Goal: Task Accomplishment & Management: Use online tool/utility

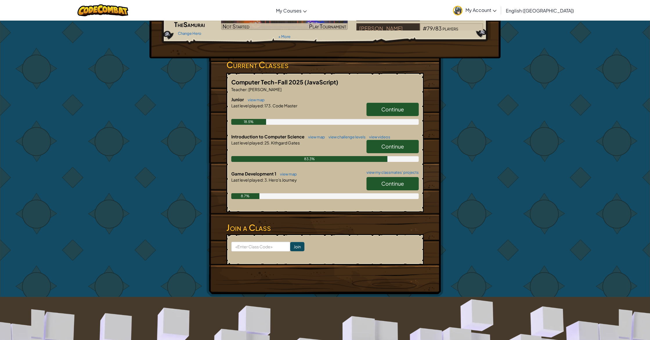
scroll to position [61, 0]
click at [348, 136] on link "view challenge levels" at bounding box center [346, 136] width 40 height 5
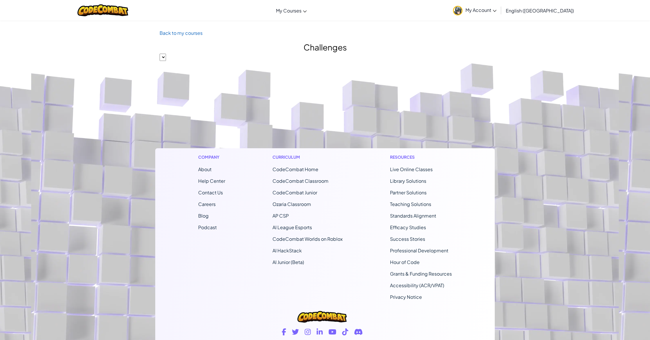
select select "560f1a9f22961295f9427742"
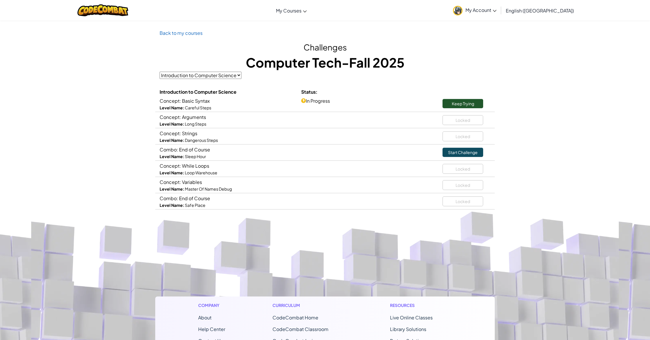
scroll to position [1, 0]
click at [162, 30] on link "Back to my courses" at bounding box center [181, 32] width 43 height 6
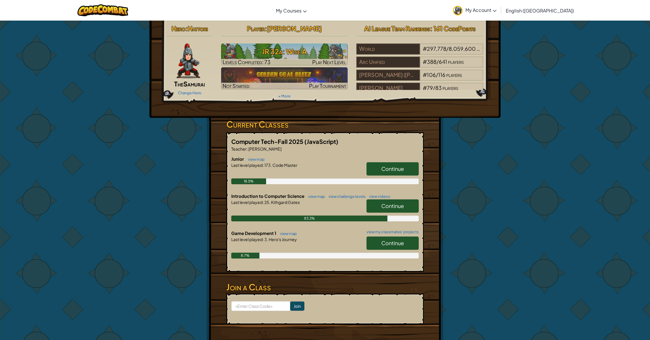
scroll to position [1, 0]
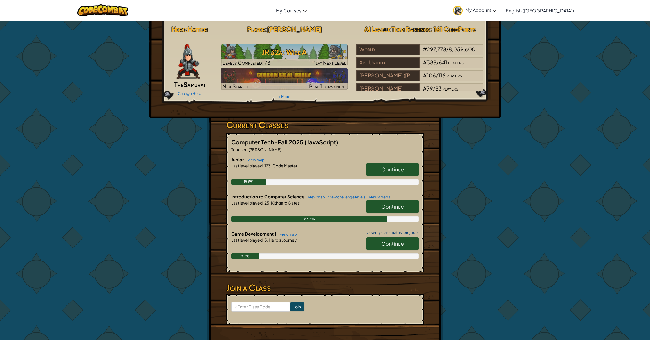
click at [413, 232] on link "view my classmates' projects" at bounding box center [391, 233] width 55 height 4
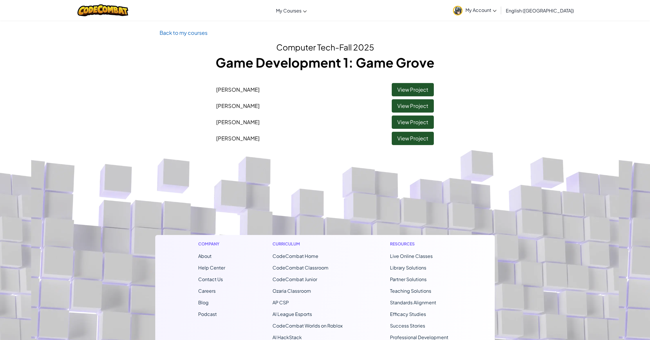
scroll to position [2, 0]
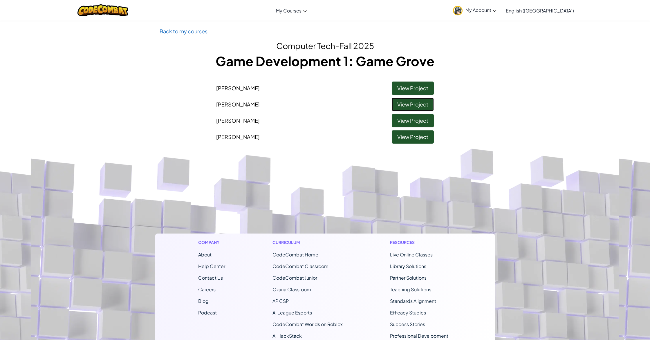
click at [402, 100] on link "View Project" at bounding box center [413, 104] width 42 height 13
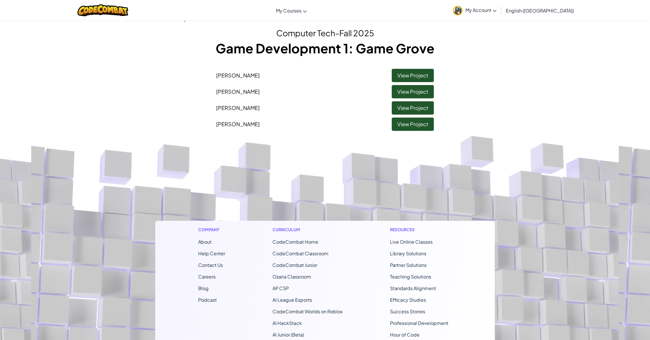
scroll to position [27, 0]
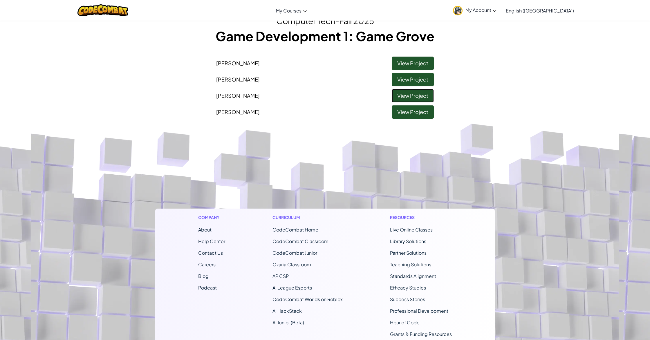
click at [397, 92] on link "View Project" at bounding box center [413, 95] width 42 height 13
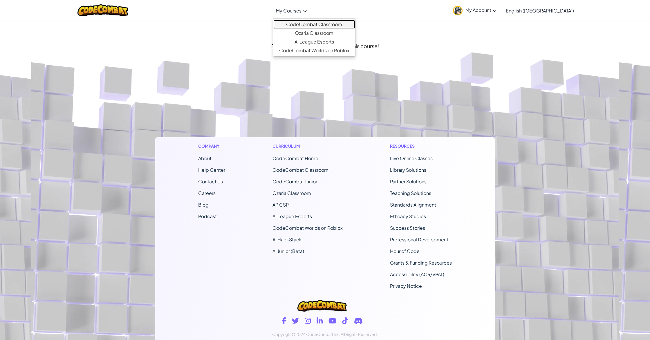
click at [323, 25] on link "CodeCombat Classroom" at bounding box center [314, 24] width 82 height 9
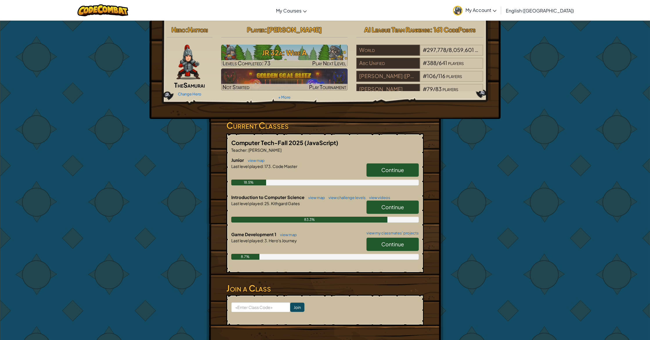
click at [392, 248] on link "Continue" at bounding box center [393, 244] width 52 height 13
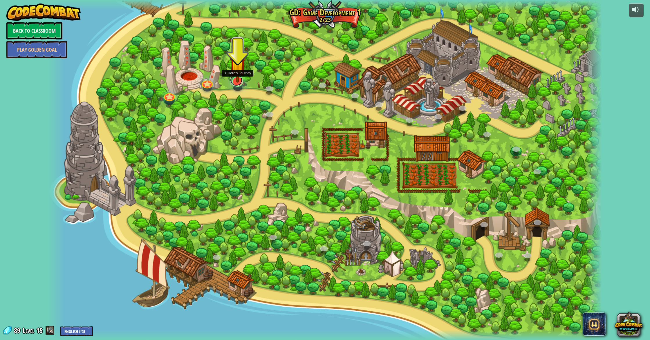
click at [240, 83] on link at bounding box center [236, 80] width 12 height 12
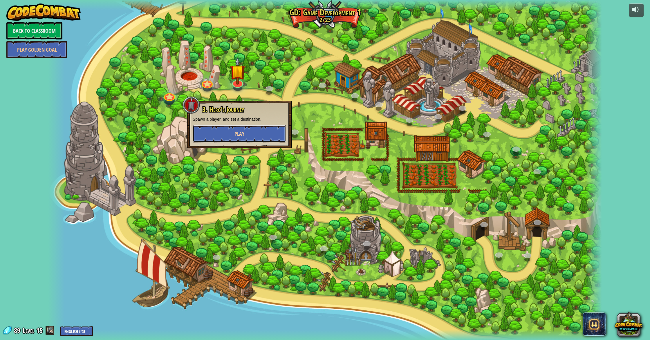
click at [254, 131] on button "Play" at bounding box center [239, 133] width 93 height 17
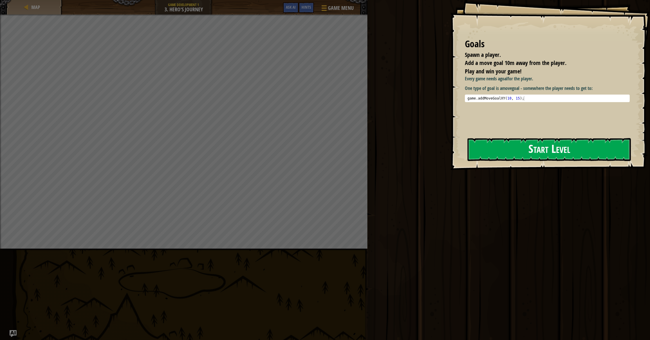
click at [540, 156] on button "Start Level" at bounding box center [549, 149] width 163 height 23
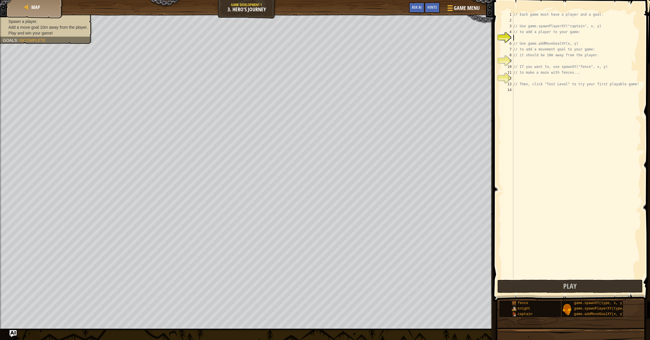
type textarea "m"
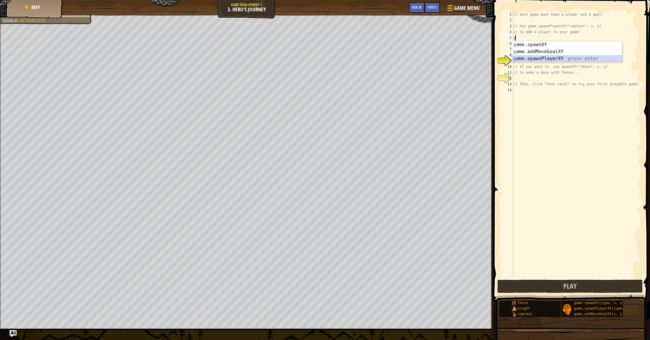
type textarea "var player = game.spawnPlayerXY("captain", 36, 30);"
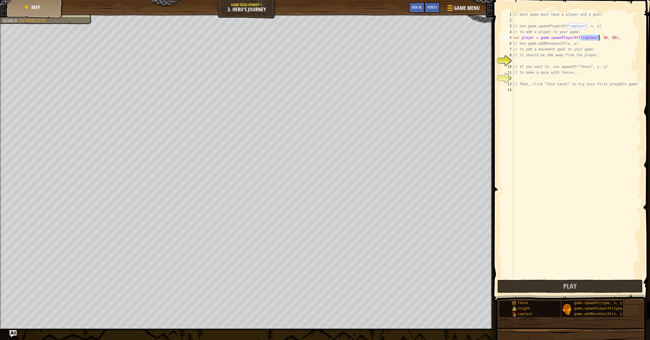
click at [521, 60] on div "// Each game must have a player and a goal. // Use game.spawnPlayerXY("captain"…" at bounding box center [576, 151] width 129 height 279
click at [539, 62] on div "// Each game must have a player and a goal. // Use game.spawnPlayerXY("captain"…" at bounding box center [576, 151] width 129 height 279
type textarea "game.spawnPlayerXY("captain", 36, 30);"
click at [552, 77] on div "// Each game must have a player and a goal. // Use game.spawnPlayerXY("captain"…" at bounding box center [576, 151] width 129 height 279
click at [516, 62] on div "// Each game must have a player and a goal. // Use game.spawnPlayerXY("captain"…" at bounding box center [576, 151] width 129 height 279
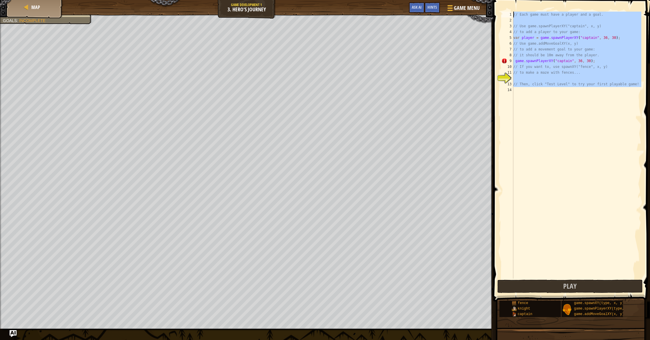
drag, startPoint x: 634, startPoint y: 104, endPoint x: 442, endPoint y: -26, distance: 231.7
click at [442, 0] on html "Map Game Development 1 3. Hero's Journey Game Menu Done Hints Ask AI 1 הההההההה…" at bounding box center [325, 0] width 650 height 0
type textarea "// Each game must have a player and a goal."
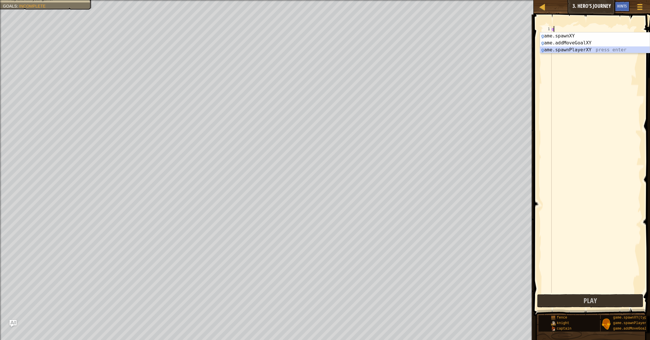
type textarea "var player = game.spawnPlayerXY("captain", 36, 30);"
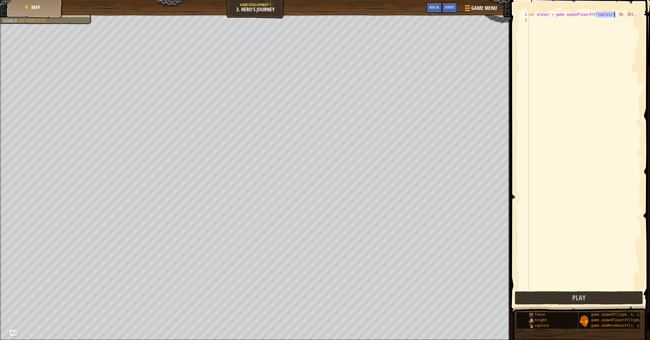
click at [548, 19] on div "var player = game . spawnPlayerXY ( "captain" , 36 , 30 ) ;" at bounding box center [585, 157] width 114 height 290
click at [553, 20] on div "var player = game . spawnPlayerXY ( "captain" , 36 , 30 ) ; var player = game .…" at bounding box center [585, 157] width 114 height 290
click at [553, 21] on div "var player = game . spawnPlayerXY ( "captain" , 36 , 30 ) ; var player = game .…" at bounding box center [585, 157] width 114 height 290
click at [553, 14] on div "var player = game . spawnPlayerXY ( "captain" , 36 , 30 ) ; game . spawnPlayerX…" at bounding box center [585, 157] width 114 height 290
type textarea "game.spawnPlayerXY("captain", 36, 30);"
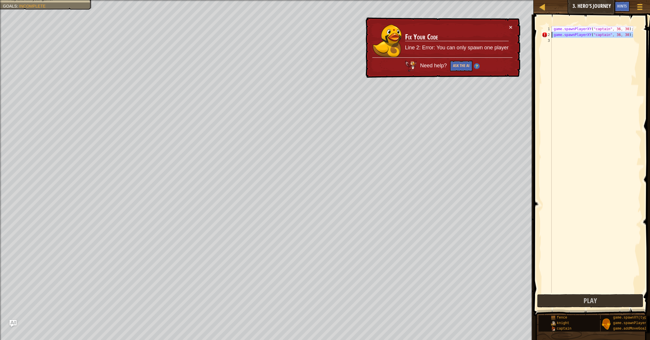
drag, startPoint x: 638, startPoint y: 34, endPoint x: 551, endPoint y: 35, distance: 86.2
click at [551, 35] on div "game.spawnPlayerXY("captain", 36, 30); 1 2 3 game . spawnPlayerXY ( "captain" ,…" at bounding box center [591, 159] width 101 height 267
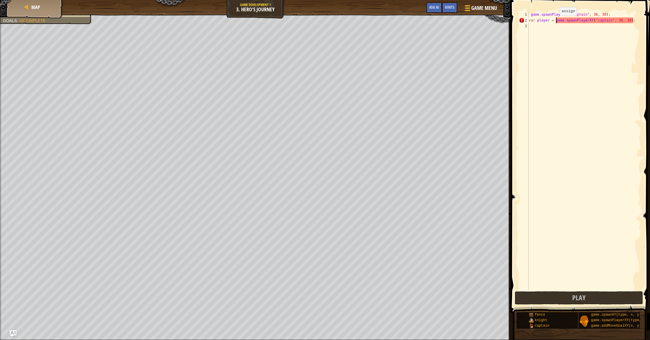
click at [555, 21] on div "game . spawnPlayerXY ( "captain" , 36 , 30 ) ; var player = game . spawnPlayerX…" at bounding box center [585, 157] width 114 height 290
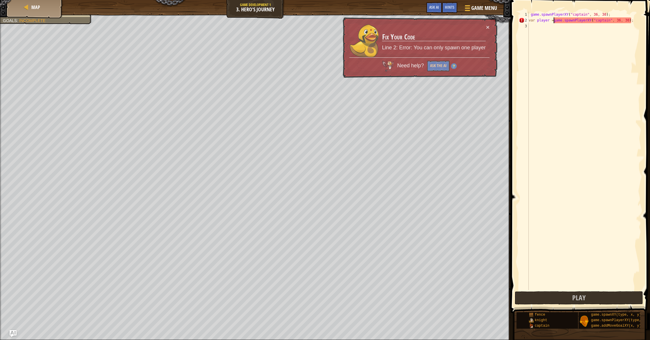
type textarea "var player game.spawnPlayerXY("captain", 36, 30);"
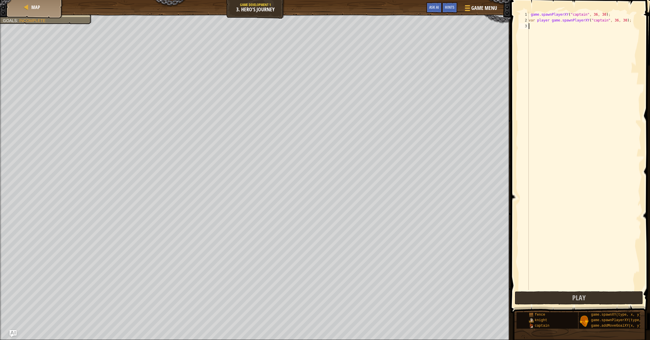
click at [548, 94] on div "game . spawnPlayerXY ( "captain" , 36 , 30 ) ; var player game . spawnPlayerXY …" at bounding box center [585, 157] width 114 height 290
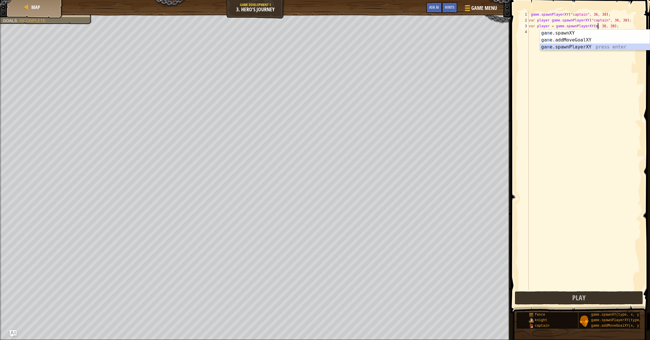
type textarea "var player = game.spawnPlayerXY("captain", 36, 30);"
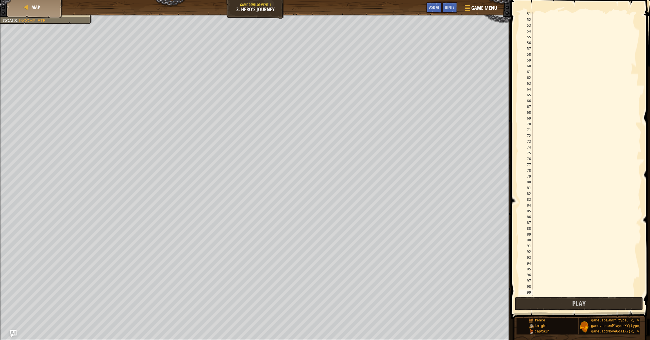
scroll to position [296, 0]
click at [539, 292] on div at bounding box center [587, 160] width 110 height 296
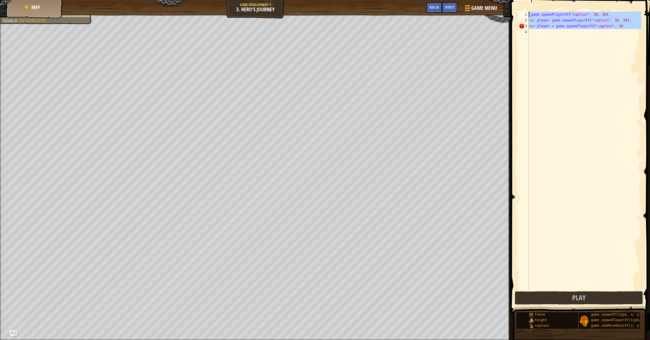
drag, startPoint x: 632, startPoint y: 31, endPoint x: 495, endPoint y: -2, distance: 140.8
click at [495, 0] on html "Map Game Development 1 3. Hero's Journey Game Menu Done Hints Ask AI 1 הההההההה…" at bounding box center [325, 0] width 650 height 0
type textarea "game.spawnPlayerXY("captain", 36, 30); var player game.spawnPlayerXY("captain",…"
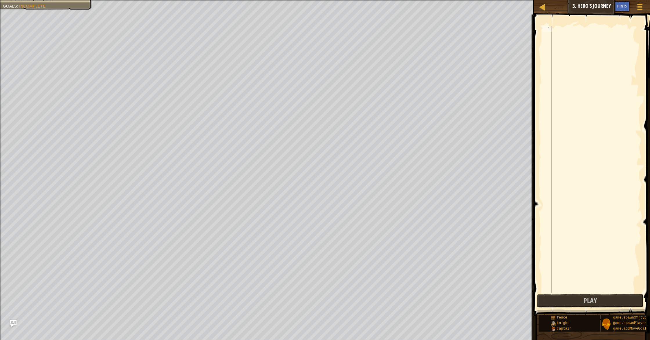
click at [606, 3] on button "Ask AI" at bounding box center [607, 6] width 16 height 11
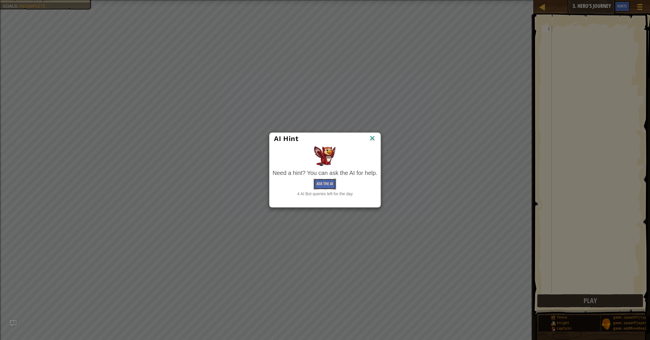
click at [328, 184] on button "Ask the AI" at bounding box center [325, 184] width 22 height 11
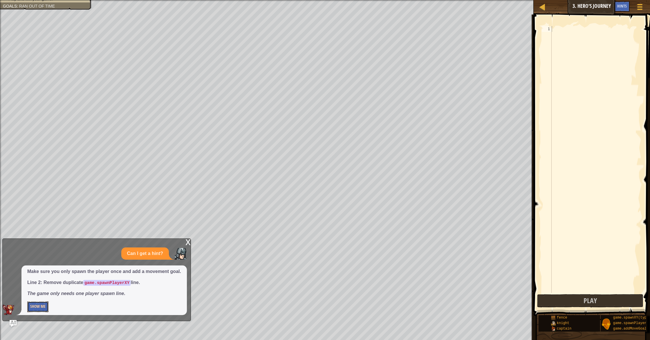
click at [36, 305] on button "Show Me" at bounding box center [37, 307] width 21 height 11
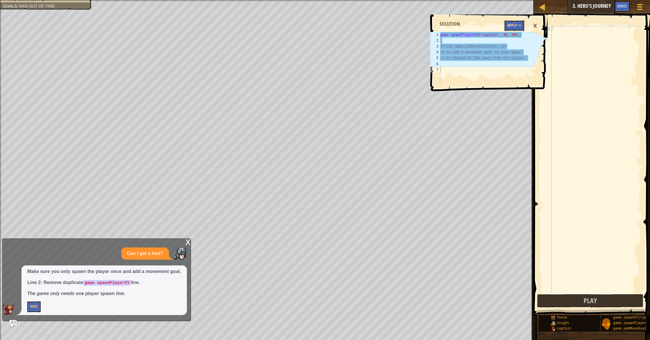
click at [515, 24] on button "Apply =>" at bounding box center [515, 25] width 20 height 11
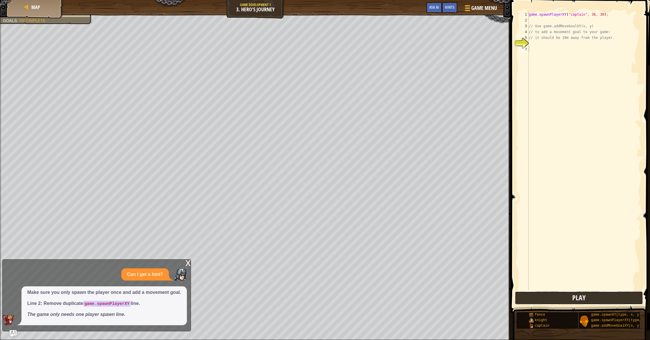
click at [571, 300] on button "Play" at bounding box center [579, 297] width 128 height 13
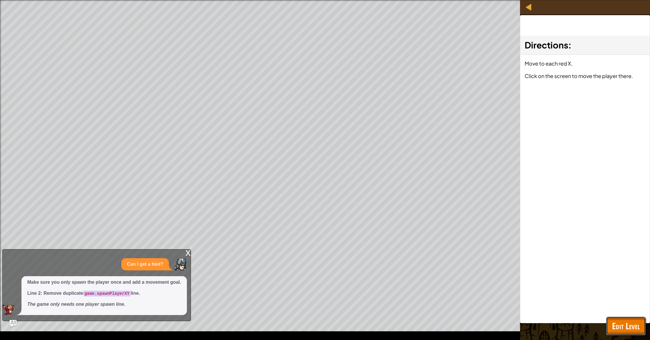
click at [612, 326] on span "Edit Level" at bounding box center [626, 326] width 28 height 12
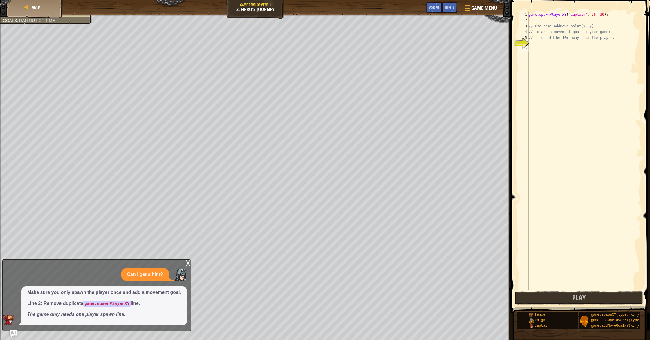
click at [563, 45] on div "game . spawnPlayerXY ( "captain" , 36 , 30 ) ; // Use game.addMoveGoalXY(x, y) …" at bounding box center [585, 157] width 114 height 290
drag, startPoint x: 612, startPoint y: 37, endPoint x: 523, endPoint y: 25, distance: 90.0
click at [523, 25] on div "1 2 3 4 5 6 7 game . spawnPlayerXY ( "captain" , 36 , 30 ) ; // Use game.addMov…" at bounding box center [580, 151] width 124 height 279
type textarea "// Use game.addMoveGoalXY(x, y) // to add a movement goal to your game:"
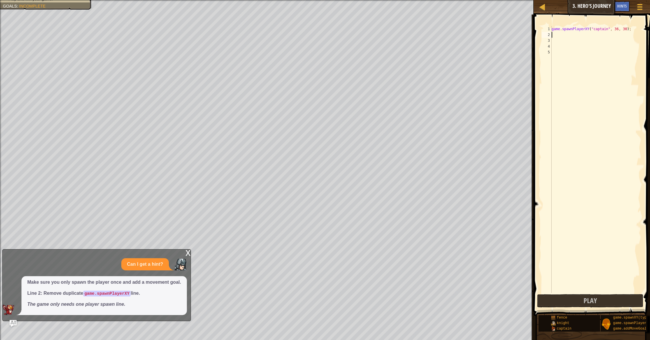
click at [557, 36] on div "game . spawnPlayerXY ( "captain" , 36 , 30 ) ;" at bounding box center [596, 165] width 91 height 279
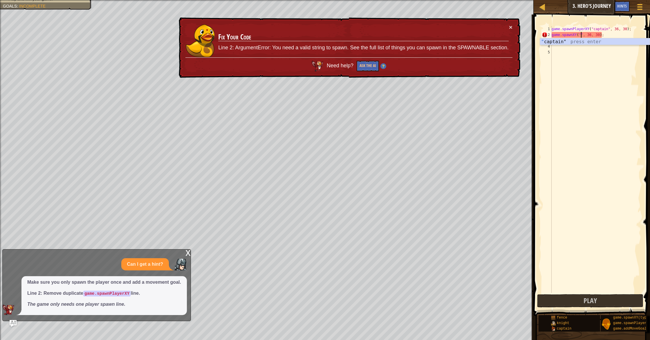
type textarea "game.spawnXY("captain", 36, 30);"
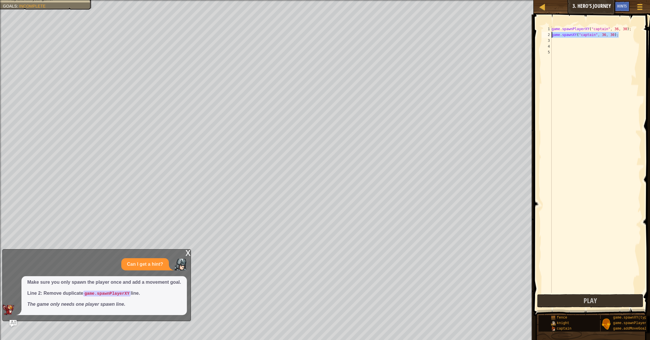
drag, startPoint x: 625, startPoint y: 37, endPoint x: 543, endPoint y: 36, distance: 81.3
click at [543, 36] on div "game.spawnXY("captain", 36, 30); 1 2 3 4 5 game . spawnPlayerXY ( "captain" , 3…" at bounding box center [591, 159] width 101 height 267
type textarea "game.addMoveGoalXY(36, 30);"
click at [562, 301] on button "Play" at bounding box center [590, 300] width 106 height 13
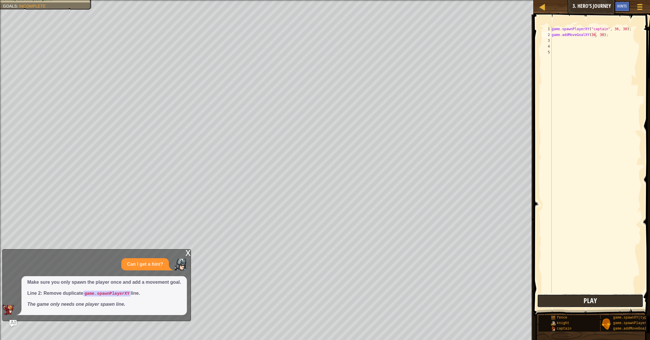
click at [629, 303] on button "Play" at bounding box center [590, 300] width 106 height 13
click at [596, 37] on div "game . spawnPlayerXY ( "captain" , 36 , 30 ) ; game . addMoveGoalXY ( 36 , 30 )…" at bounding box center [596, 165] width 91 height 279
drag, startPoint x: 611, startPoint y: 35, endPoint x: 548, endPoint y: 35, distance: 63.3
click at [547, 35] on div "game.addMoveGoalXY(36, 30); 1 2 3 4 5 game . spawnPlayerXY ( "captain" , 36 , 3…" at bounding box center [591, 159] width 101 height 267
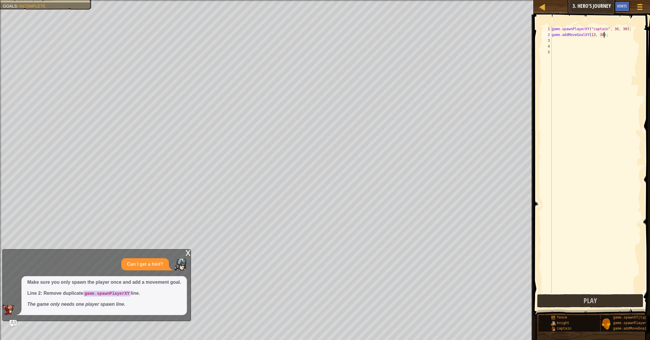
click at [604, 35] on div "game . spawnPlayerXY ( "captain" , 36 , 30 ) ; game . addMoveGoalXY ( 13 , 30 )…" at bounding box center [596, 165] width 91 height 279
type textarea "game.addMoveGoalXY(13, 31);"
click at [573, 298] on button "Play" at bounding box center [590, 300] width 106 height 13
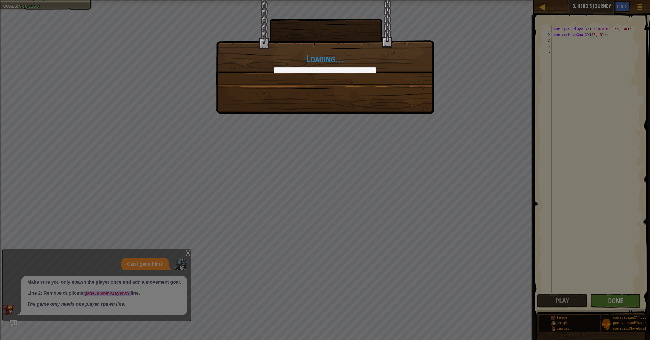
click at [617, 302] on div "Loading..." at bounding box center [325, 170] width 650 height 340
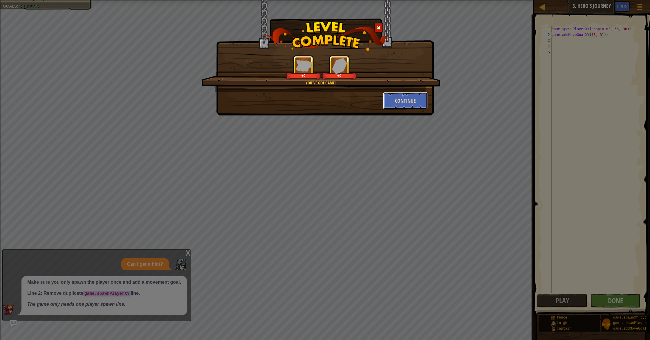
click at [399, 99] on button "Continue" at bounding box center [405, 100] width 45 height 17
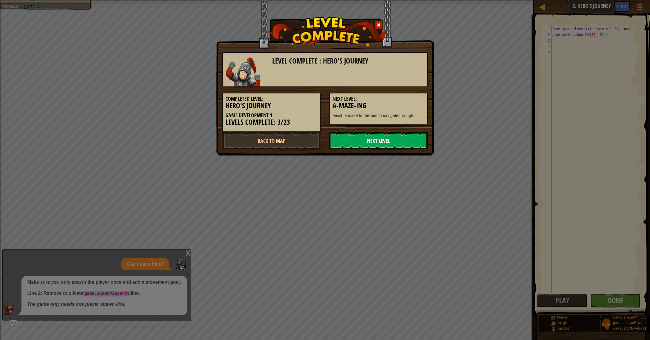
click at [380, 140] on link "Next Level" at bounding box center [379, 140] width 98 height 17
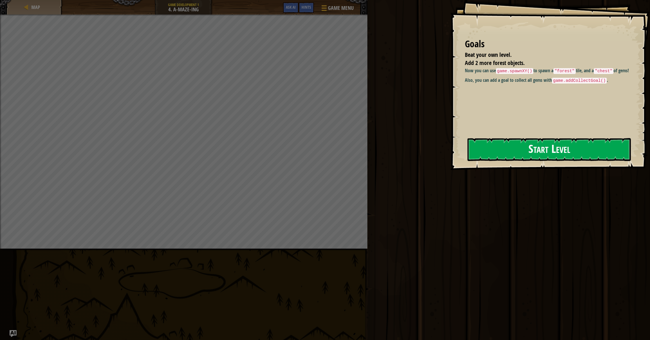
click at [591, 143] on button "Start Level" at bounding box center [549, 149] width 163 height 23
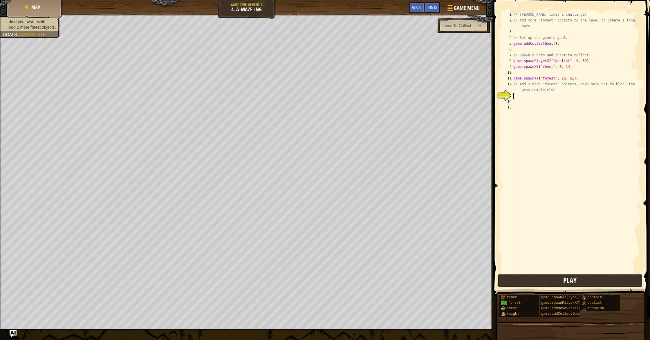
click at [559, 276] on button "Play" at bounding box center [570, 280] width 145 height 13
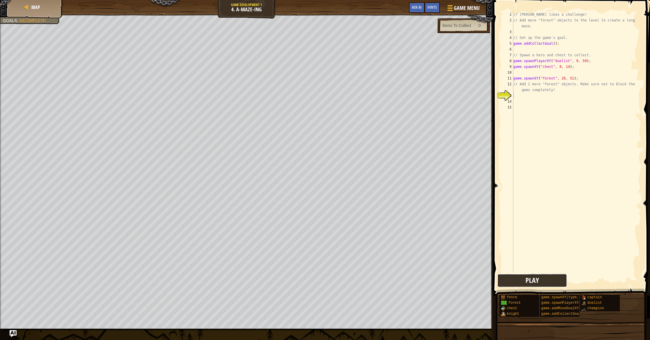
click at [521, 277] on button "Play" at bounding box center [533, 280] width 70 height 13
click at [515, 96] on div "// [PERSON_NAME] likes a challenge! // Add more "forest" objects to the level t…" at bounding box center [576, 148] width 129 height 273
type textarea "g"
click at [555, 97] on div "// [PERSON_NAME] likes a challenge! // Add more "forest" objects to the level t…" at bounding box center [576, 148] width 129 height 273
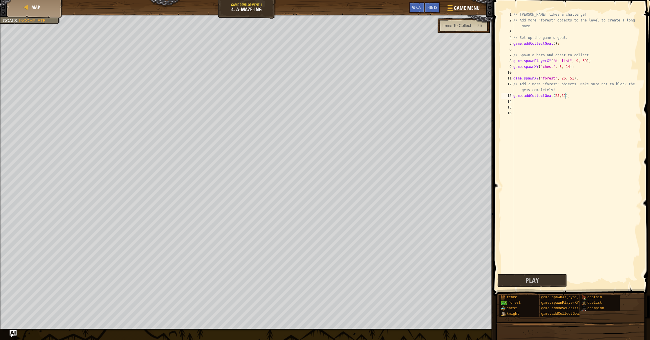
scroll to position [3, 4]
click at [561, 98] on div "// [PERSON_NAME] likes a challenge! // Add more "forest" objects to the level t…" at bounding box center [576, 148] width 129 height 273
type textarea "game.addCollectGoal(25, 31);"
click at [532, 285] on span "Play" at bounding box center [532, 280] width 13 height 9
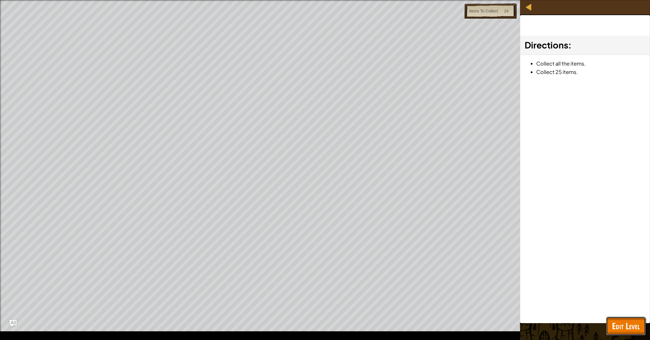
click at [618, 327] on span "Edit Level" at bounding box center [626, 326] width 28 height 12
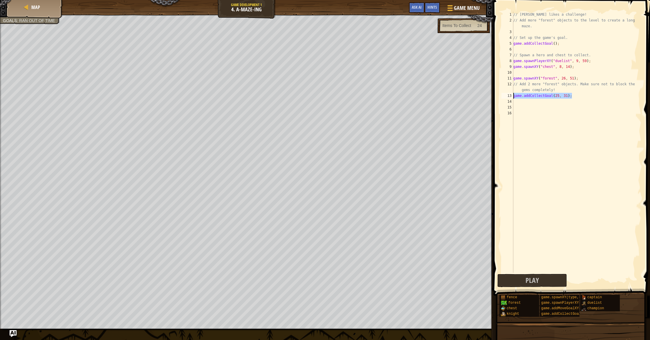
drag, startPoint x: 576, startPoint y: 98, endPoint x: 512, endPoint y: 98, distance: 63.3
click at [512, 98] on div "game.addCollectGoal(25, 31); 1 2 3 4 5 6 7 8 9 10 11 12 13 14 15 16 // [PERSON_…" at bounding box center [571, 142] width 141 height 261
type textarea "game.addMoveGoalXY(36, 30);"
click at [523, 280] on button "Play" at bounding box center [533, 280] width 70 height 13
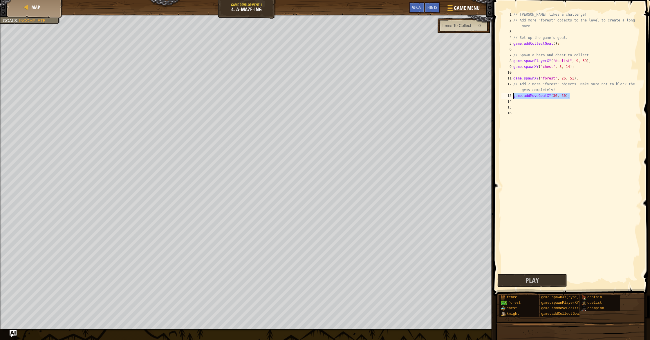
drag, startPoint x: 573, startPoint y: 98, endPoint x: 505, endPoint y: 94, distance: 68.3
click at [504, 94] on div "game.addMoveGoalXY(36, 30); 1 2 3 4 5 6 7 8 9 10 11 12 13 14 15 16 // [PERSON_N…" at bounding box center [571, 142] width 141 height 261
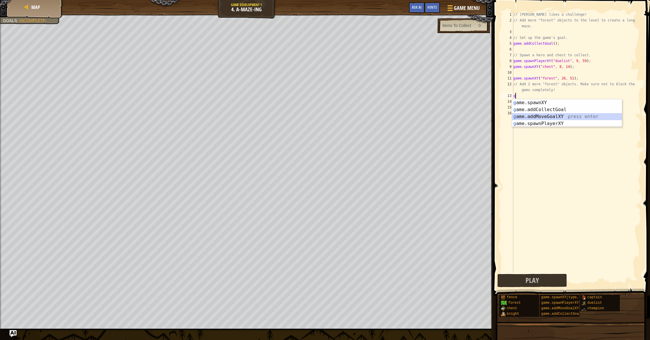
type textarea "game.addMoveGoalXY(36, 30);"
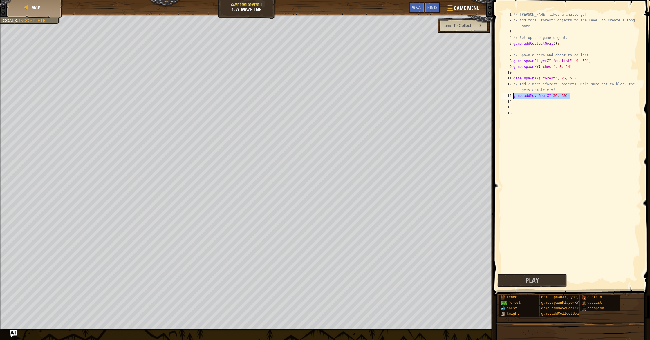
drag, startPoint x: 571, startPoint y: 97, endPoint x: 509, endPoint y: 97, distance: 61.8
click at [509, 97] on div "game.addMoveGoalXY(36, 30); 1 2 3 4 5 6 7 8 9 10 11 12 13 14 15 16 // [PERSON_N…" at bounding box center [571, 142] width 141 height 261
type textarea "h"
click at [566, 96] on div "// [PERSON_NAME] likes a challenge! // Add more "forest" objects to the level t…" at bounding box center [576, 148] width 129 height 273
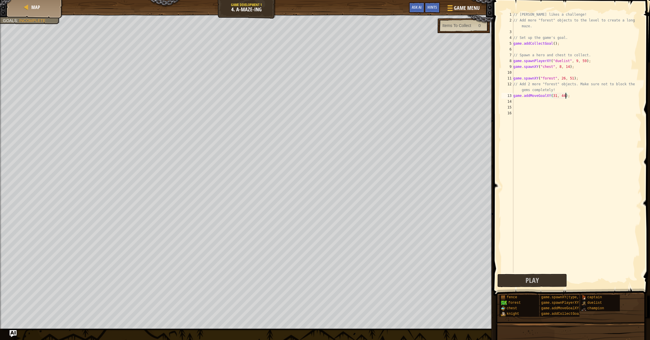
click at [556, 96] on div "// [PERSON_NAME] likes a challenge! // Add more "forest" objects to the level t…" at bounding box center [576, 148] width 129 height 273
click at [559, 97] on div "// [PERSON_NAME] likes a challenge! // Add more "forest" objects to the level t…" at bounding box center [576, 148] width 129 height 273
click at [557, 96] on div "// [PERSON_NAME] likes a challenge! // Add more "forest" objects to the level t…" at bounding box center [576, 148] width 129 height 273
click at [521, 280] on button "Play" at bounding box center [533, 280] width 70 height 13
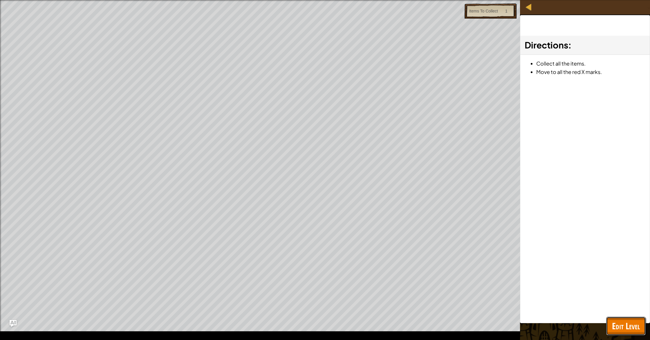
click at [633, 331] on span "Edit Level" at bounding box center [626, 326] width 28 height 12
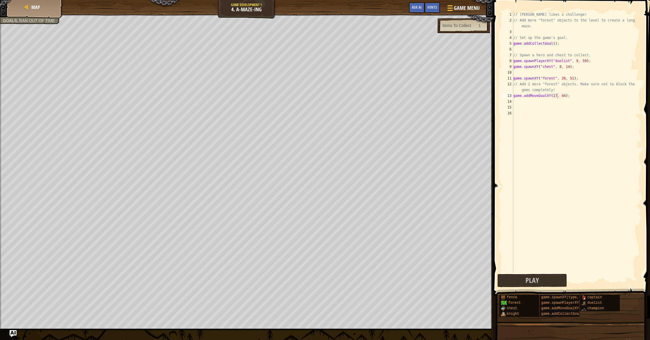
click at [558, 96] on div "// [PERSON_NAME] likes a challenge! // Add more "forest" objects to the level t…" at bounding box center [576, 148] width 129 height 273
click at [566, 97] on div "// [PERSON_NAME] likes a challenge! // Add more "forest" objects to the level t…" at bounding box center [576, 148] width 129 height 273
type textarea "game.addMoveGoalXY(43, 59);"
click at [528, 104] on div "// [PERSON_NAME] likes a challenge! // Add more "forest" objects to the level t…" at bounding box center [576, 148] width 129 height 273
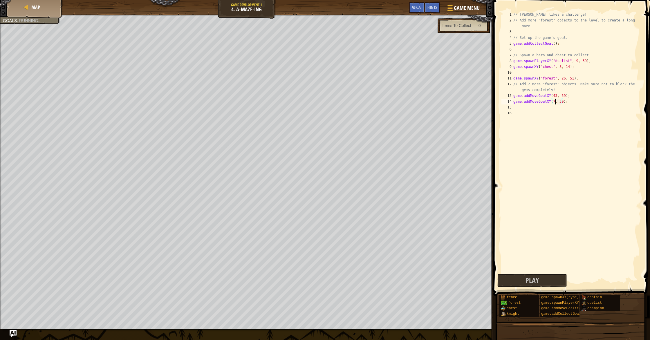
scroll to position [3, 3]
click at [565, 102] on div "// [PERSON_NAME] likes a challenge! // Add more "forest" objects to the level t…" at bounding box center [576, 148] width 129 height 273
type textarea "game.addMoveGoalXY(70, 40);"
click at [544, 107] on div "// [PERSON_NAME] likes a challenge! // Add more "forest" objects to the level t…" at bounding box center [576, 148] width 129 height 273
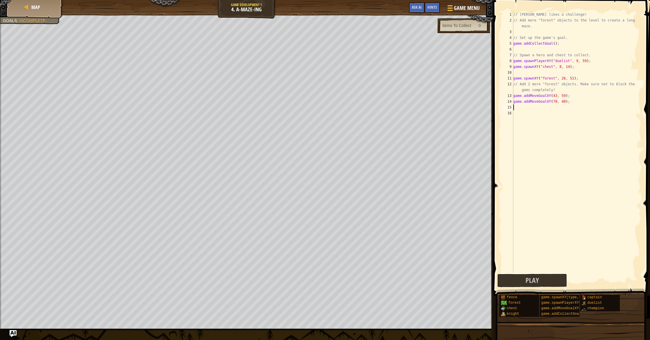
scroll to position [3, 0]
type textarea "g"
click at [566, 109] on div "// [PERSON_NAME] likes a challenge! // Add more "forest" objects to the level t…" at bounding box center [576, 148] width 129 height 273
type textarea "game.addMoveGoalXY(65, 23);"
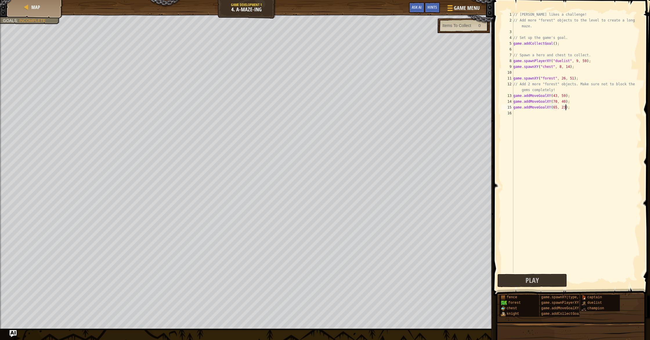
scroll to position [3, 4]
click at [526, 118] on div "// [PERSON_NAME] likes a challenge! // Add more "forest" objects to the level t…" at bounding box center [576, 148] width 129 height 273
click at [566, 115] on div "// [PERSON_NAME] likes a challenge! // Add more "forest" objects to the level t…" at bounding box center [576, 148] width 129 height 273
type textarea "game.addMoveGoalXY(50, 22);"
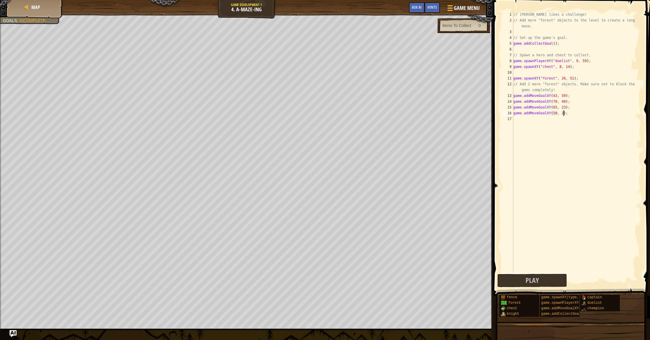
scroll to position [3, 4]
click at [535, 120] on div "// [PERSON_NAME] likes a challenge! // Add more "forest" objects to the level t…" at bounding box center [576, 148] width 129 height 273
click at [566, 121] on div "// [PERSON_NAME] likes a challenge! // Add more "forest" objects to the level t…" at bounding box center [576, 148] width 129 height 273
type textarea "game.addMoveGoalXY(34, 23);"
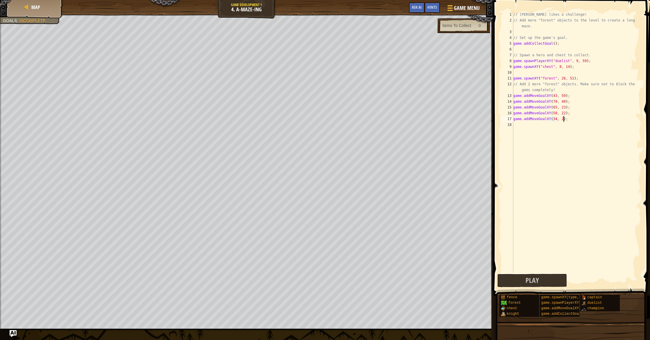
scroll to position [3, 4]
click at [530, 126] on div "// [PERSON_NAME] likes a challenge! // Add more "forest" objects to the level t…" at bounding box center [576, 148] width 129 height 273
click at [566, 126] on div "// [PERSON_NAME] likes a challenge! // Add more "forest" objects to the level t…" at bounding box center [576, 148] width 129 height 273
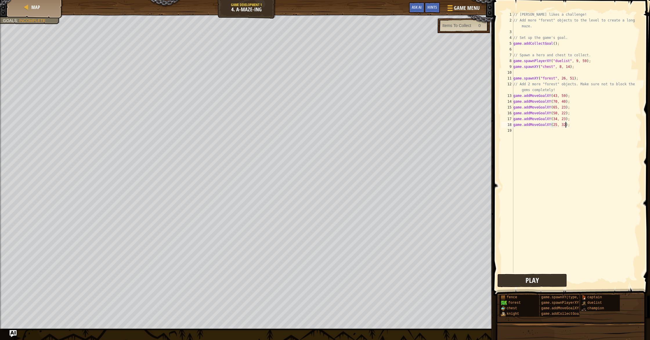
type textarea "game.addMoveGoalXY(25, 32);"
click at [537, 278] on span "Play" at bounding box center [532, 280] width 13 height 9
click at [540, 284] on button "Play" at bounding box center [533, 280] width 70 height 13
